Goal: Task Accomplishment & Management: Manage account settings

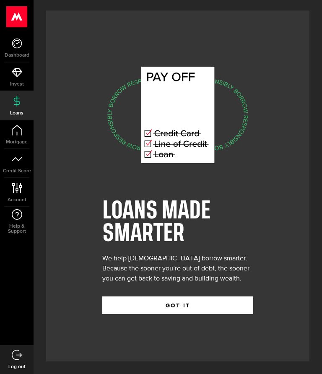
click at [14, 45] on use at bounding box center [17, 43] width 10 height 10
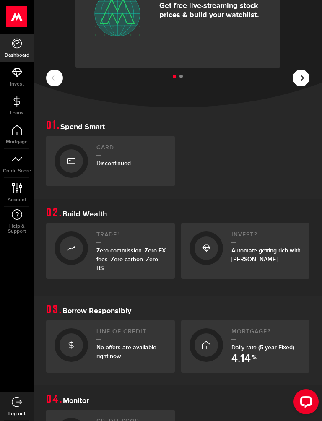
scroll to position [83, 0]
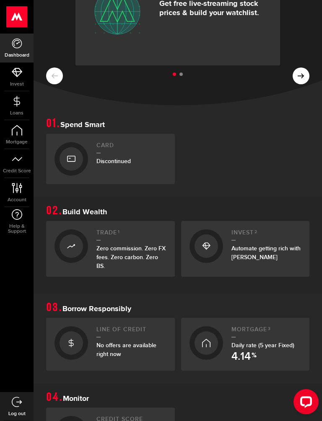
click at [99, 158] on span "Discontinued" at bounding box center [113, 161] width 34 height 7
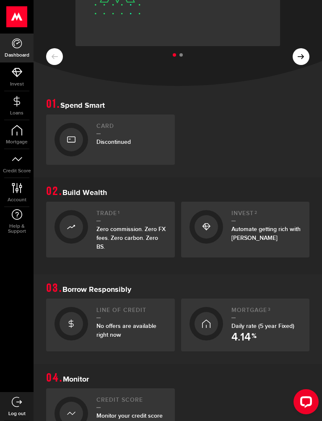
scroll to position [102, 0]
click at [157, 228] on span "Zero commission. Zero FX fees. Zero carbon. Zero BS." at bounding box center [130, 237] width 69 height 25
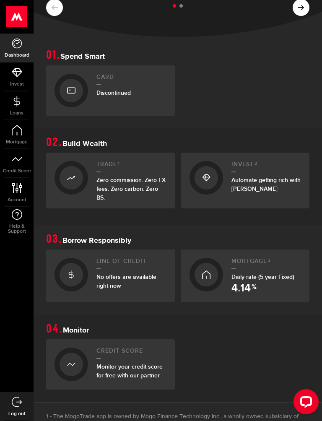
scroll to position [153, 0]
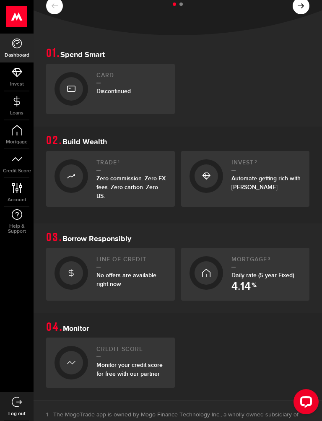
click at [105, 279] on span "No offers are available right now" at bounding box center [126, 280] width 60 height 16
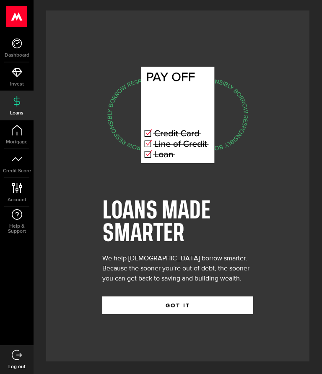
click at [16, 219] on use at bounding box center [17, 214] width 10 height 10
click at [166, 304] on button "GOT IT" at bounding box center [177, 306] width 151 height 18
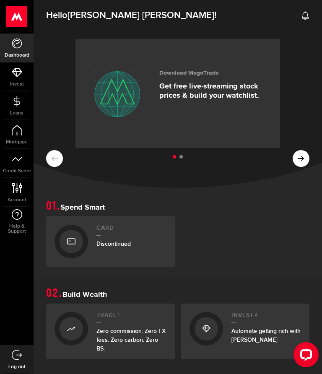
click at [309, 14] on icon at bounding box center [305, 15] width 8 height 8
